Goal: Task Accomplishment & Management: Manage account settings

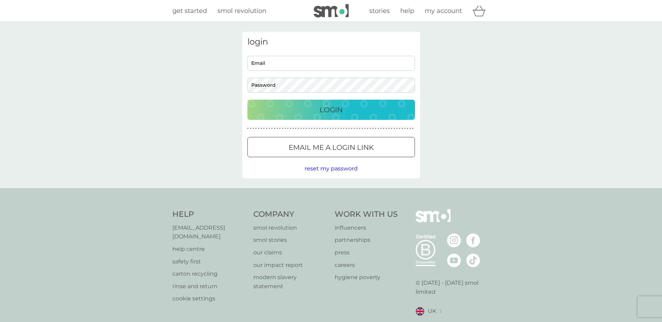
type input "petermsevans@gmail.com"
click at [334, 111] on p "Login" at bounding box center [331, 109] width 23 height 11
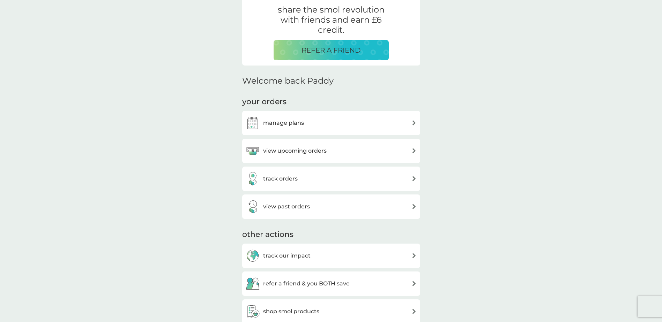
scroll to position [140, 0]
click at [284, 123] on h3 "manage plans" at bounding box center [283, 122] width 41 height 9
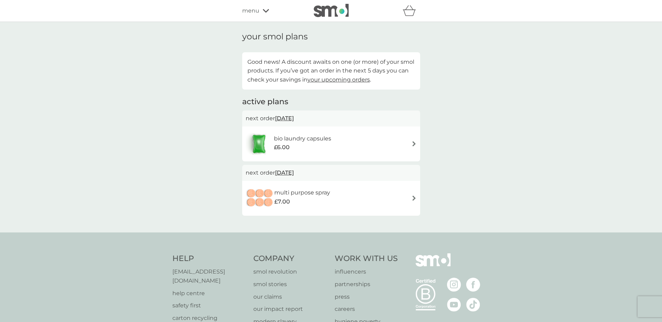
click at [302, 192] on h6 "multi purpose spray" at bounding box center [302, 192] width 56 height 9
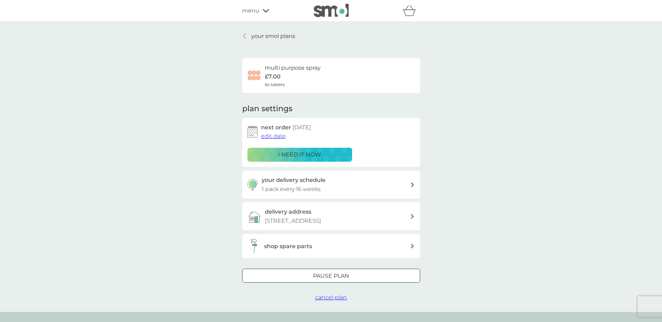
click at [339, 280] on div at bounding box center [330, 276] width 25 height 7
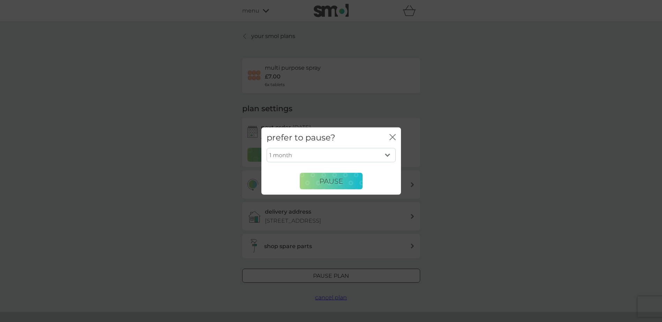
click at [329, 156] on select "1 month 2 months 3 months 4 months 5 months 6 months" at bounding box center [330, 155] width 129 height 15
select select "3"
click at [266, 148] on select "1 month 2 months 3 months 4 months 5 months 6 months" at bounding box center [330, 155] width 129 height 15
click at [335, 184] on span "Pause" at bounding box center [331, 181] width 24 height 8
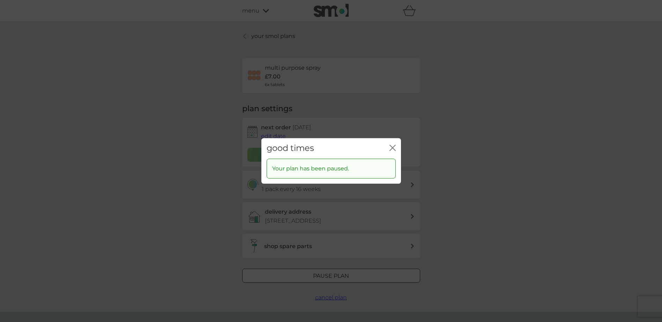
click at [393, 147] on icon "close" at bounding box center [392, 148] width 6 height 6
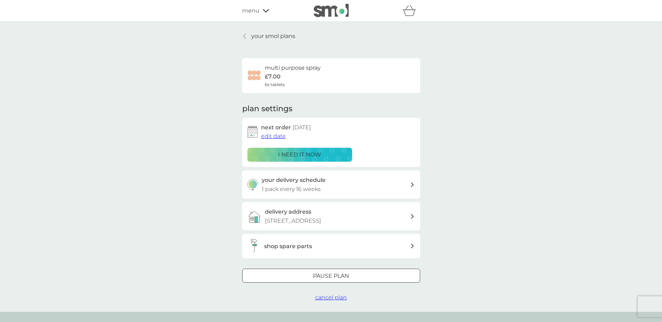
click at [245, 35] on icon at bounding box center [244, 36] width 3 height 6
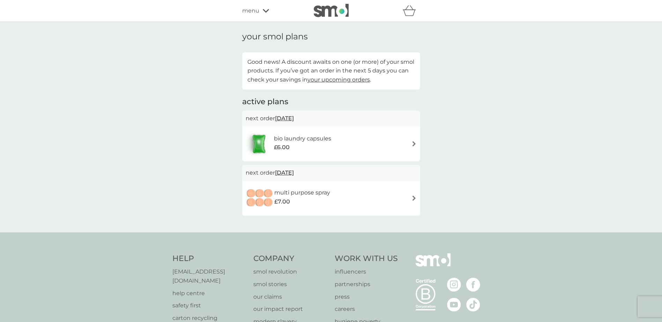
click at [302, 142] on h6 "bio laundry capsules" at bounding box center [302, 138] width 57 height 9
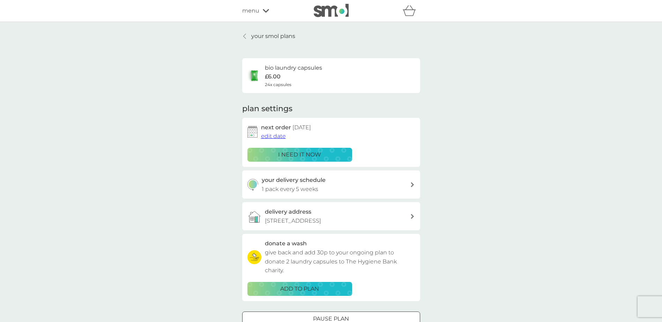
click at [307, 187] on p "1 pack every 5 weeks" at bounding box center [290, 189] width 57 height 9
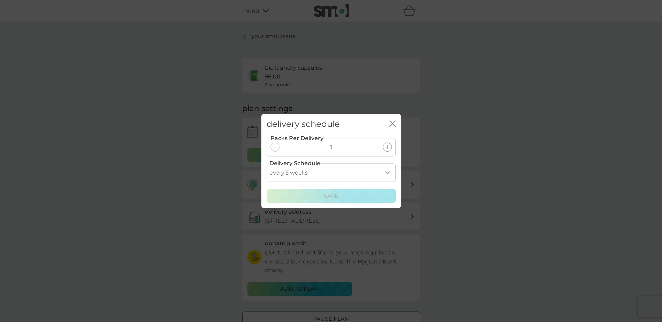
click at [309, 173] on select "every 1 week every 2 weeks every 3 weeks every 4 weeks every 5 weeks every 6 we…" at bounding box center [330, 173] width 129 height 18
select select "28"
click at [266, 164] on select "every 1 week every 2 weeks every 3 weeks every 4 weeks every 5 weeks every 6 we…" at bounding box center [330, 173] width 129 height 18
click at [335, 197] on p "Save" at bounding box center [331, 196] width 15 height 9
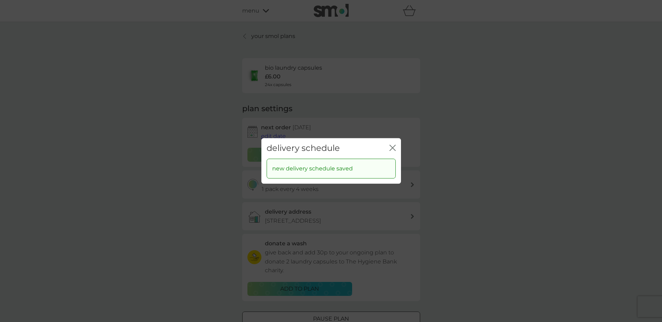
click at [393, 147] on icon "close" at bounding box center [392, 148] width 6 height 6
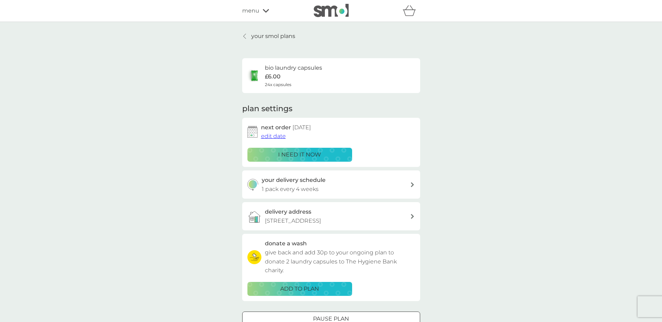
click at [272, 137] on span "edit date" at bounding box center [273, 136] width 25 height 7
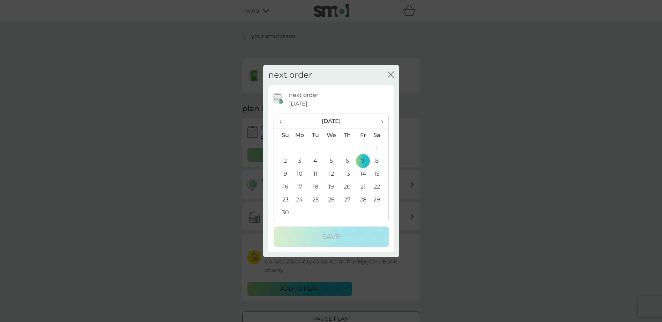
click at [331, 162] on td "5" at bounding box center [331, 161] width 16 height 13
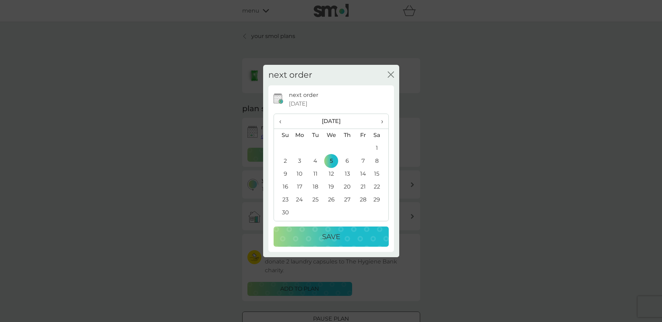
click at [333, 237] on p "Save" at bounding box center [331, 236] width 18 height 11
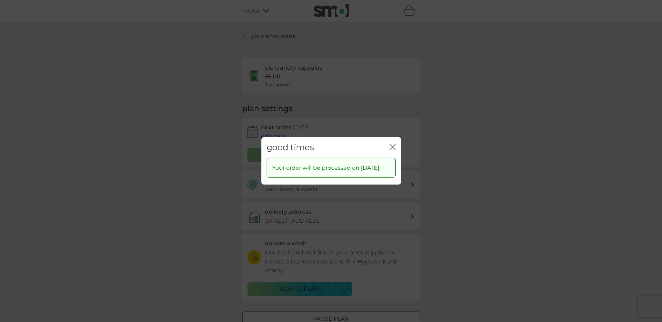
click at [391, 144] on icon "close" at bounding box center [392, 147] width 6 height 6
